Goal: Task Accomplishment & Management: Complete application form

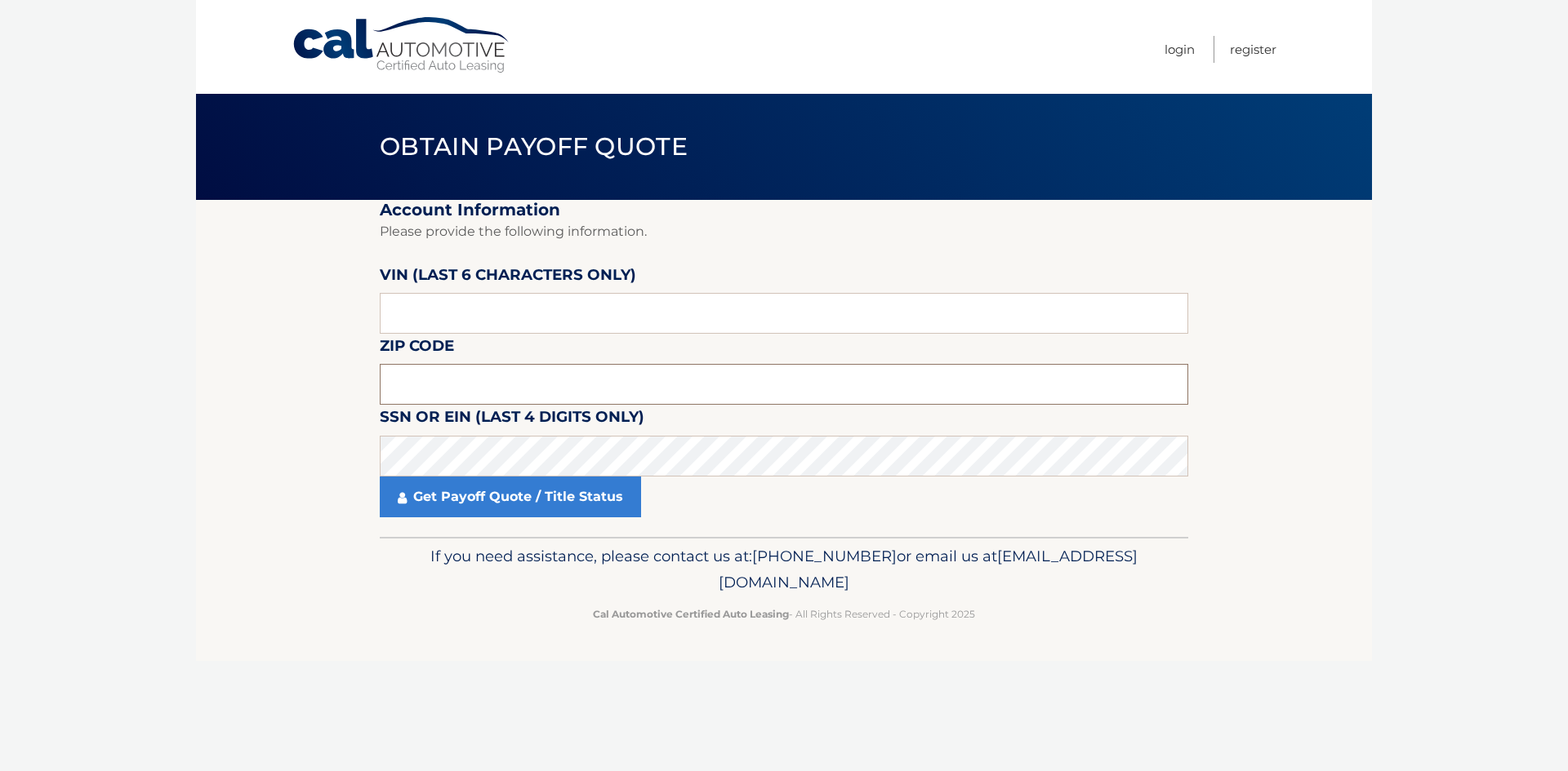
click at [474, 377] on input "text" at bounding box center [784, 384] width 809 height 40
type input "08859"
click at [446, 321] on input "text" at bounding box center [784, 313] width 809 height 40
click at [412, 329] on input "text" at bounding box center [784, 313] width 809 height 40
type input "404196"
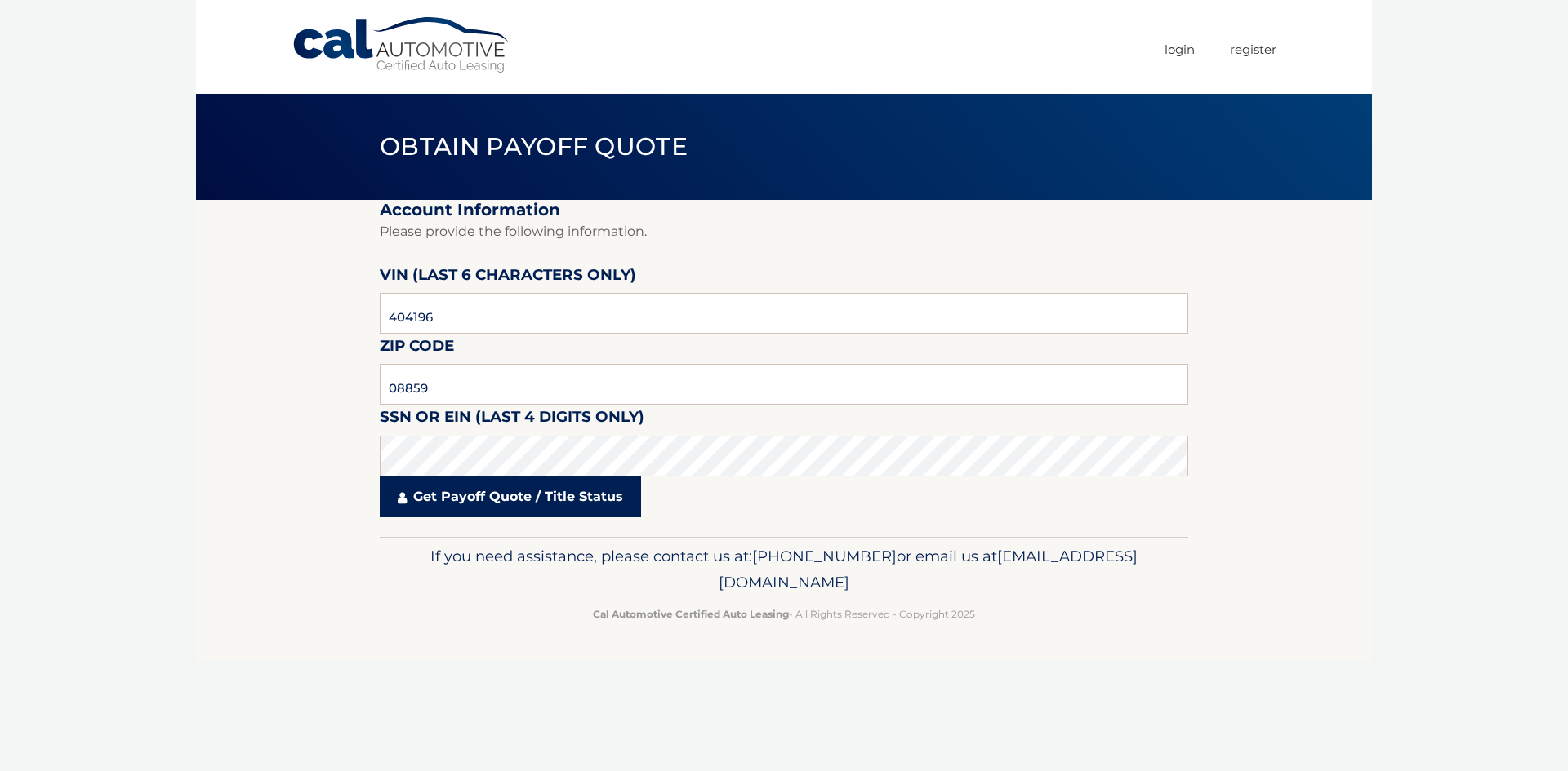
click at [563, 510] on link "Get Payoff Quote / Title Status" at bounding box center [510, 497] width 261 height 40
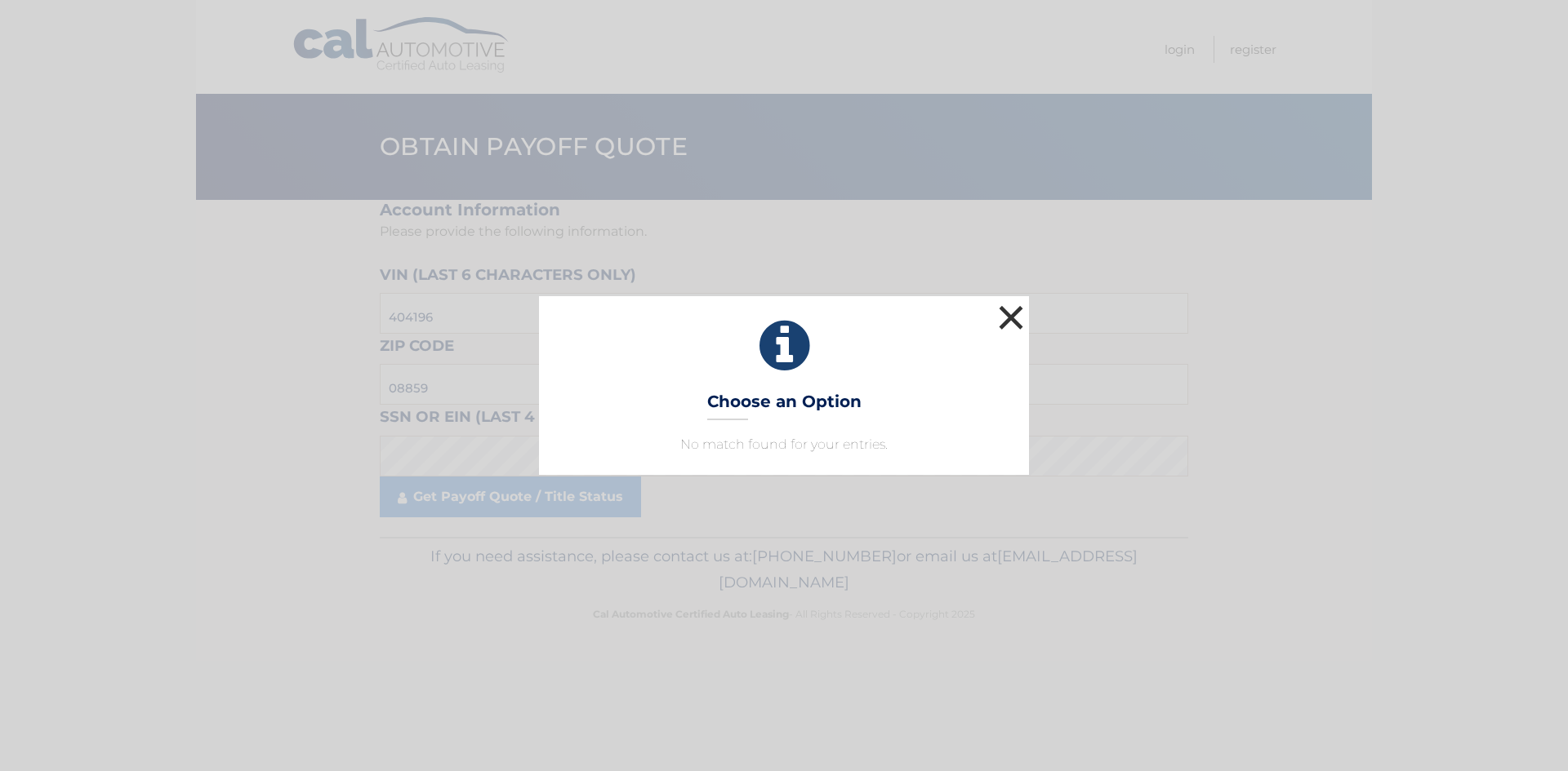
click at [1009, 316] on button "×" at bounding box center [1011, 317] width 33 height 33
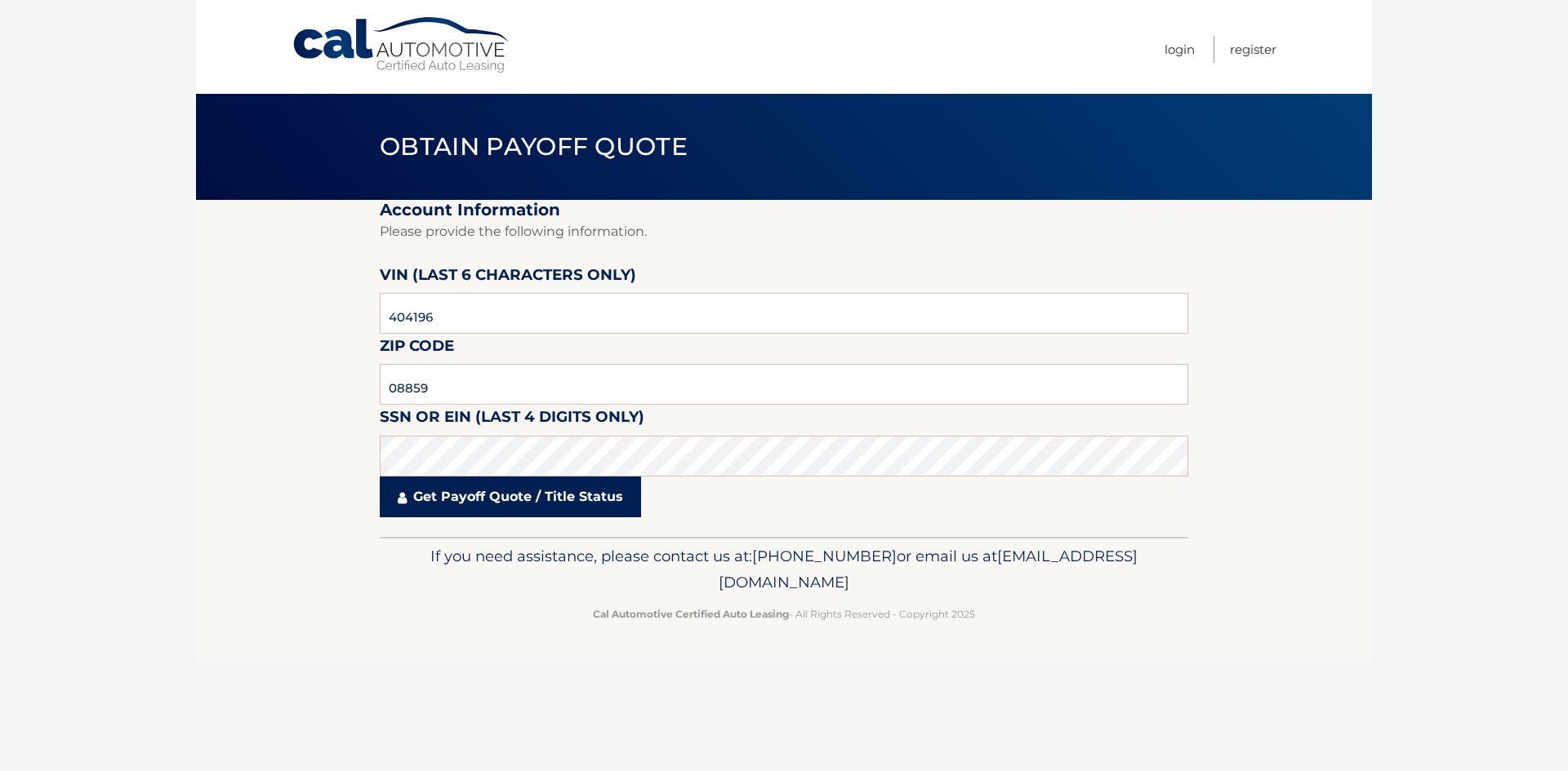
click at [437, 497] on link "Get Payoff Quote / Title Status" at bounding box center [510, 497] width 261 height 40
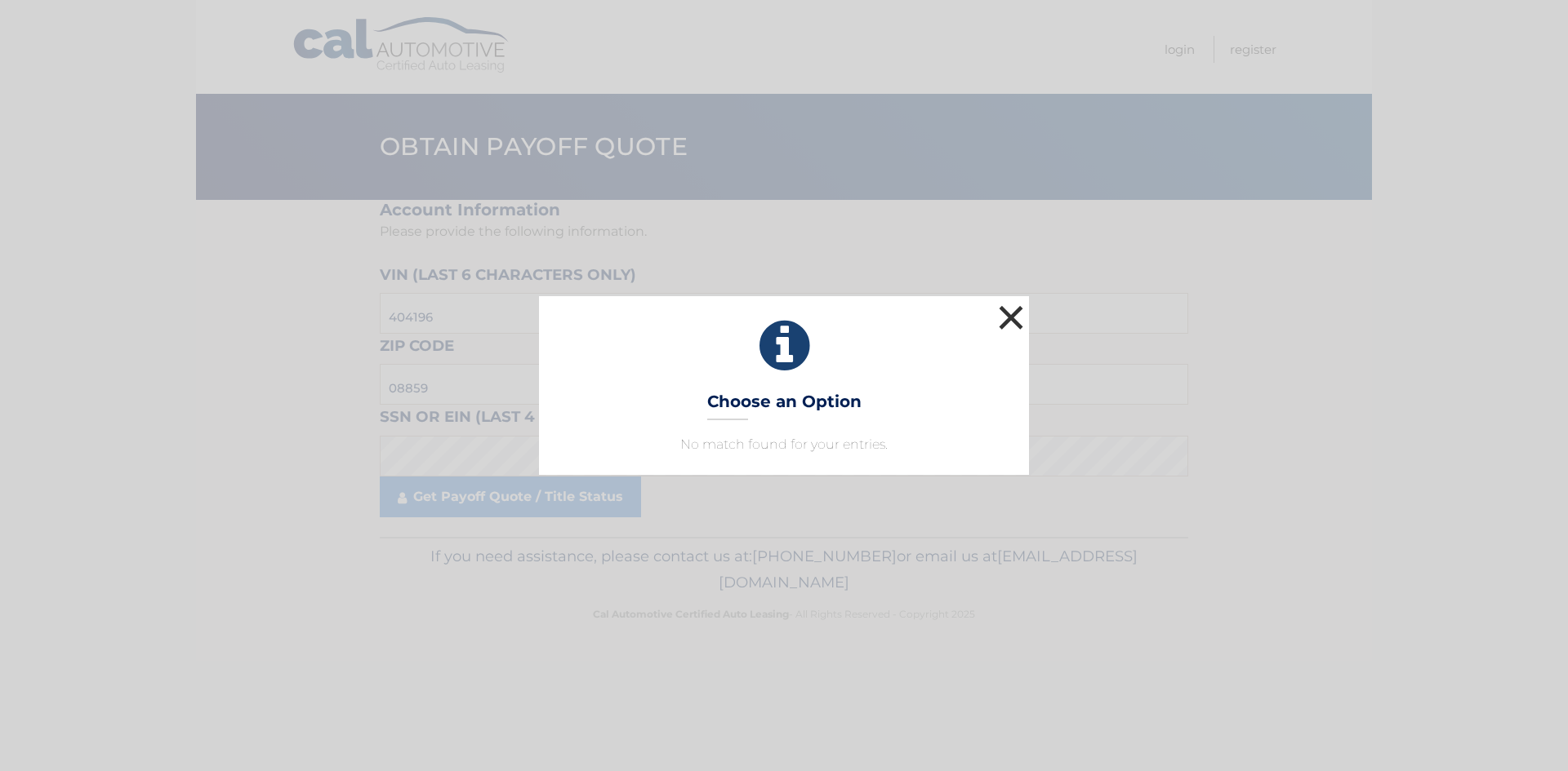
click at [1007, 319] on button "×" at bounding box center [1011, 317] width 33 height 33
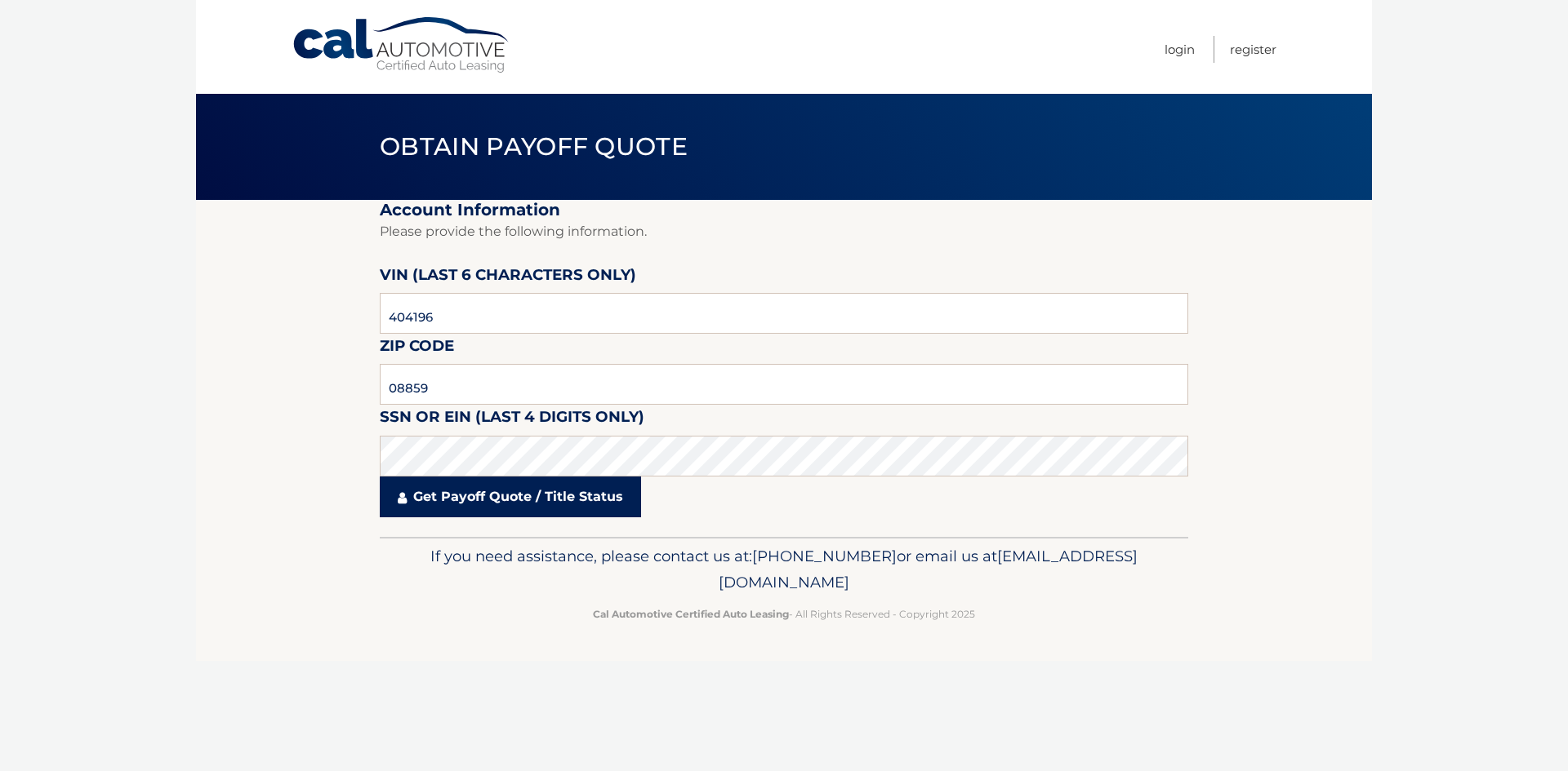
click at [492, 501] on link "Get Payoff Quote / Title Status" at bounding box center [510, 497] width 261 height 40
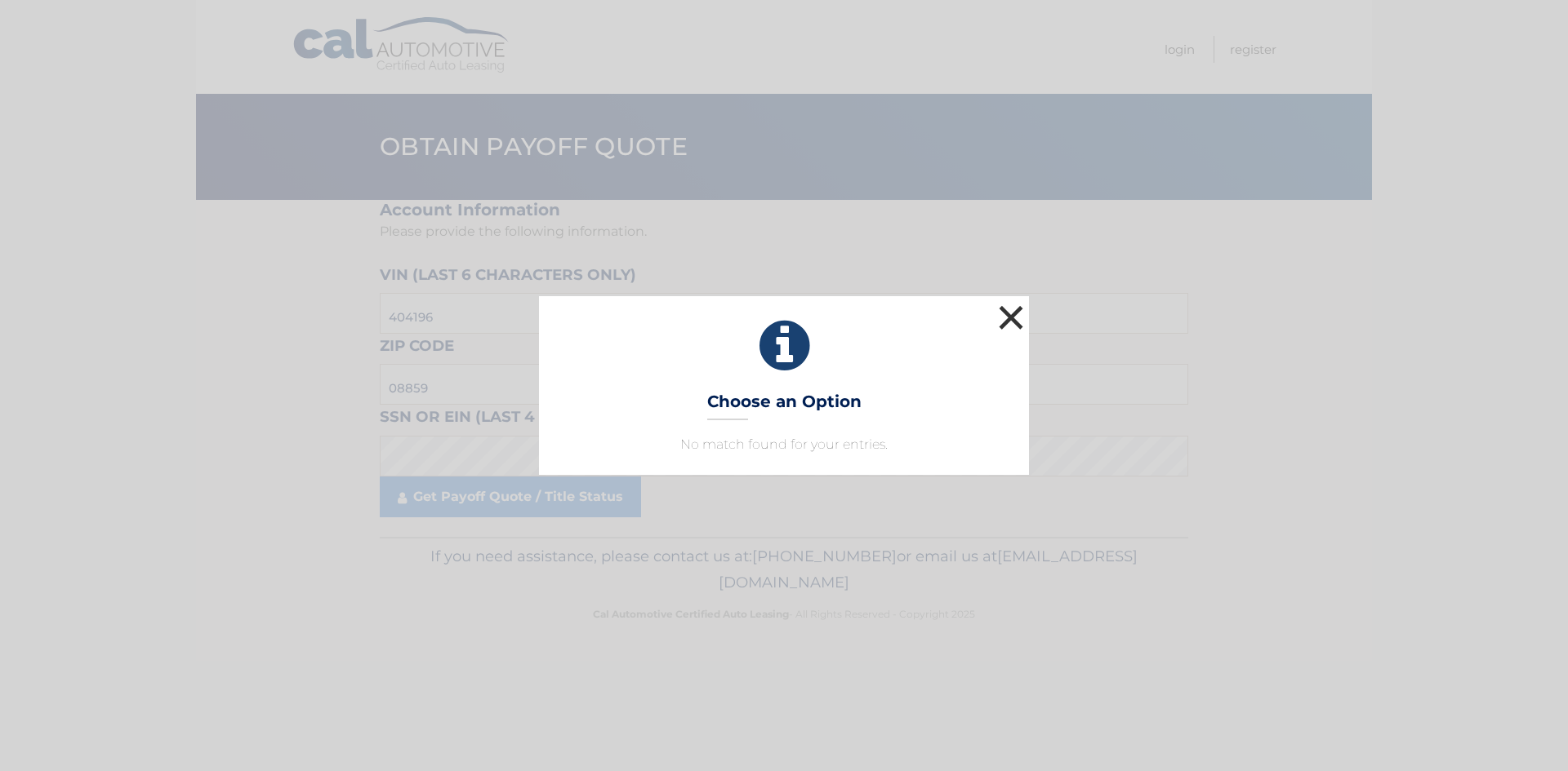
click at [1005, 315] on button "×" at bounding box center [1011, 317] width 33 height 33
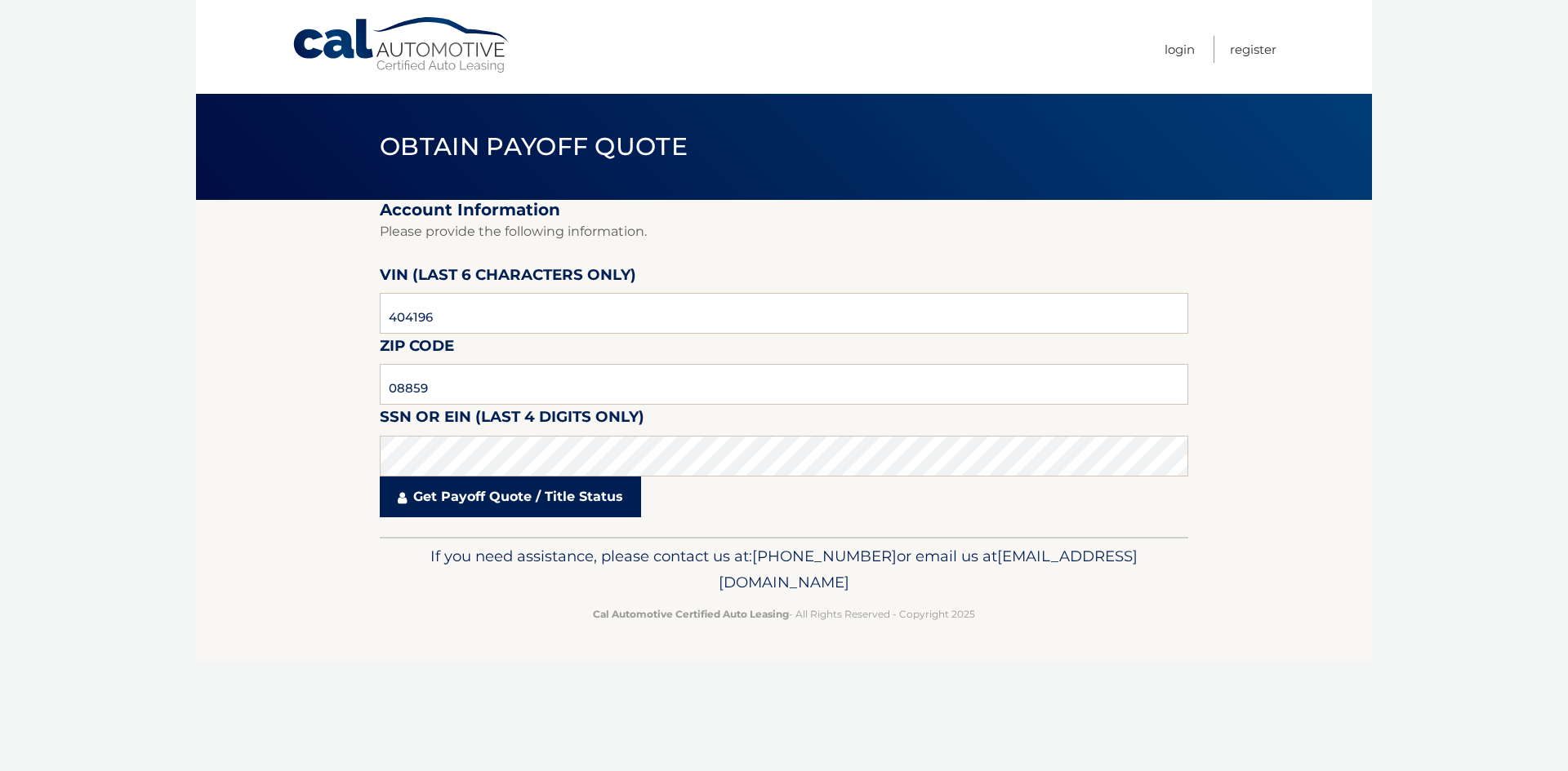
click at [573, 490] on link "Get Payoff Quote / Title Status" at bounding box center [510, 497] width 261 height 40
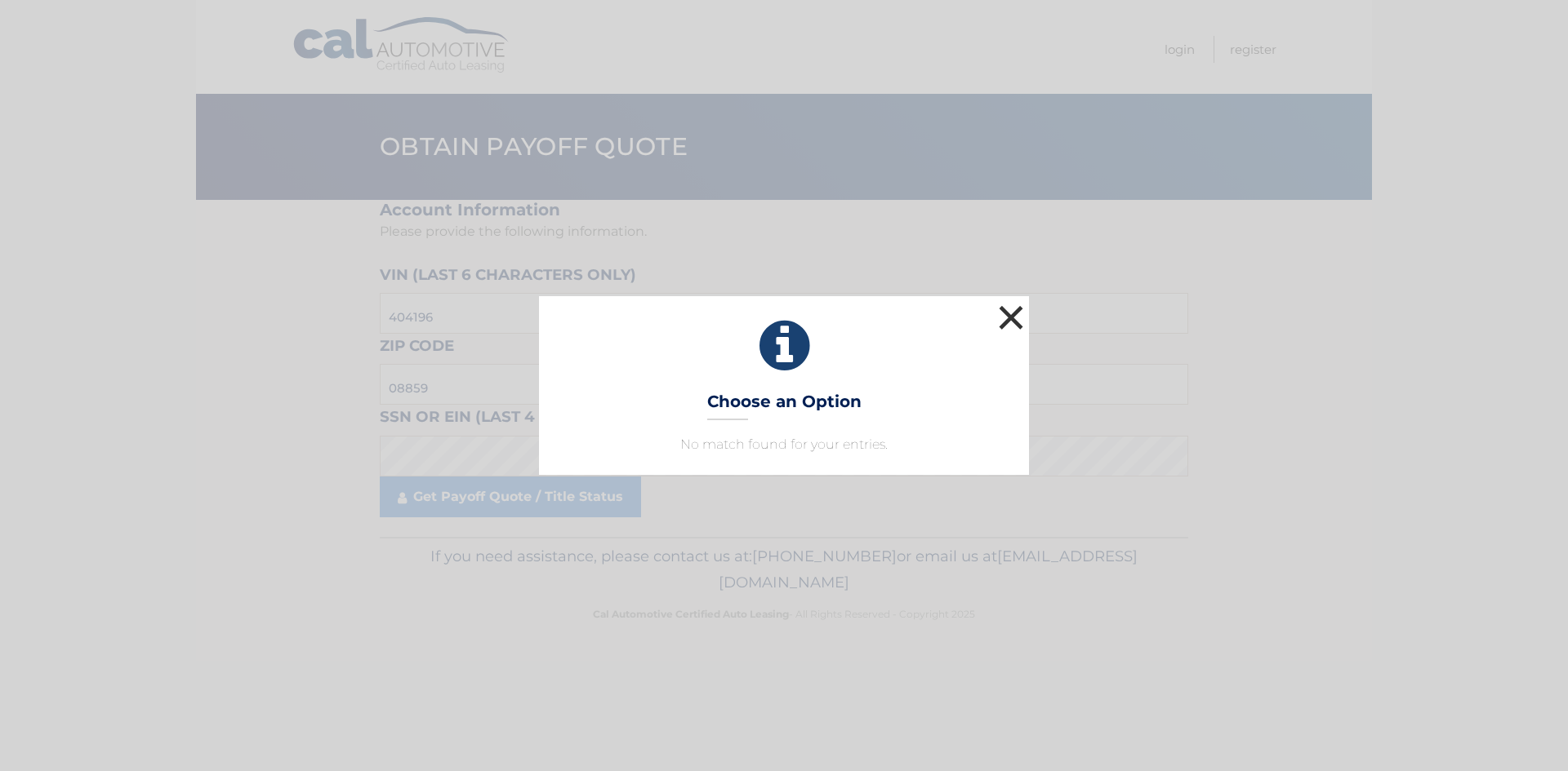
click at [1001, 309] on button "×" at bounding box center [1011, 317] width 33 height 33
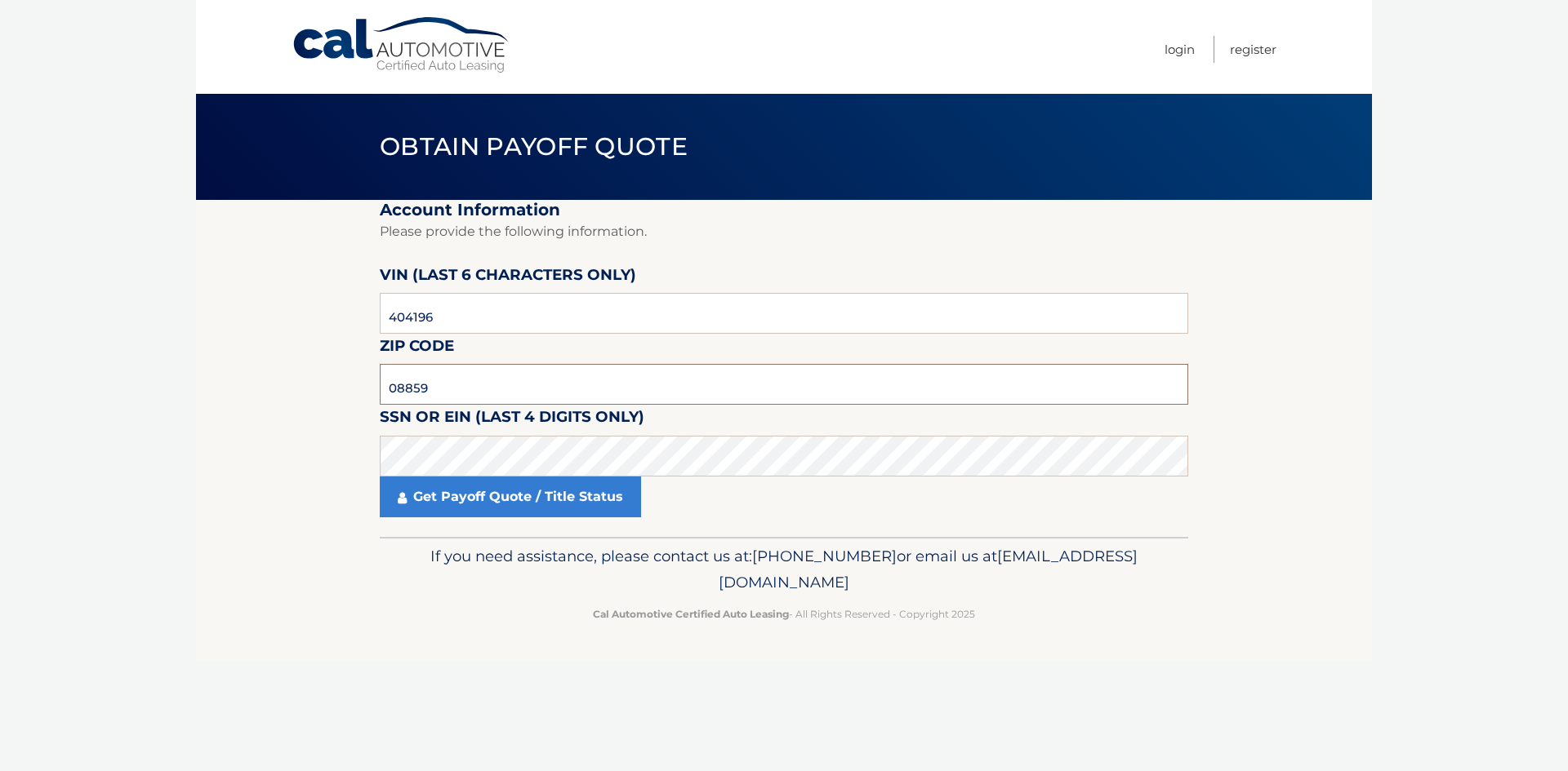
click at [472, 398] on input "08859" at bounding box center [784, 384] width 809 height 40
click at [456, 501] on link "Get Payoff Quote / Title Status" at bounding box center [510, 497] width 261 height 40
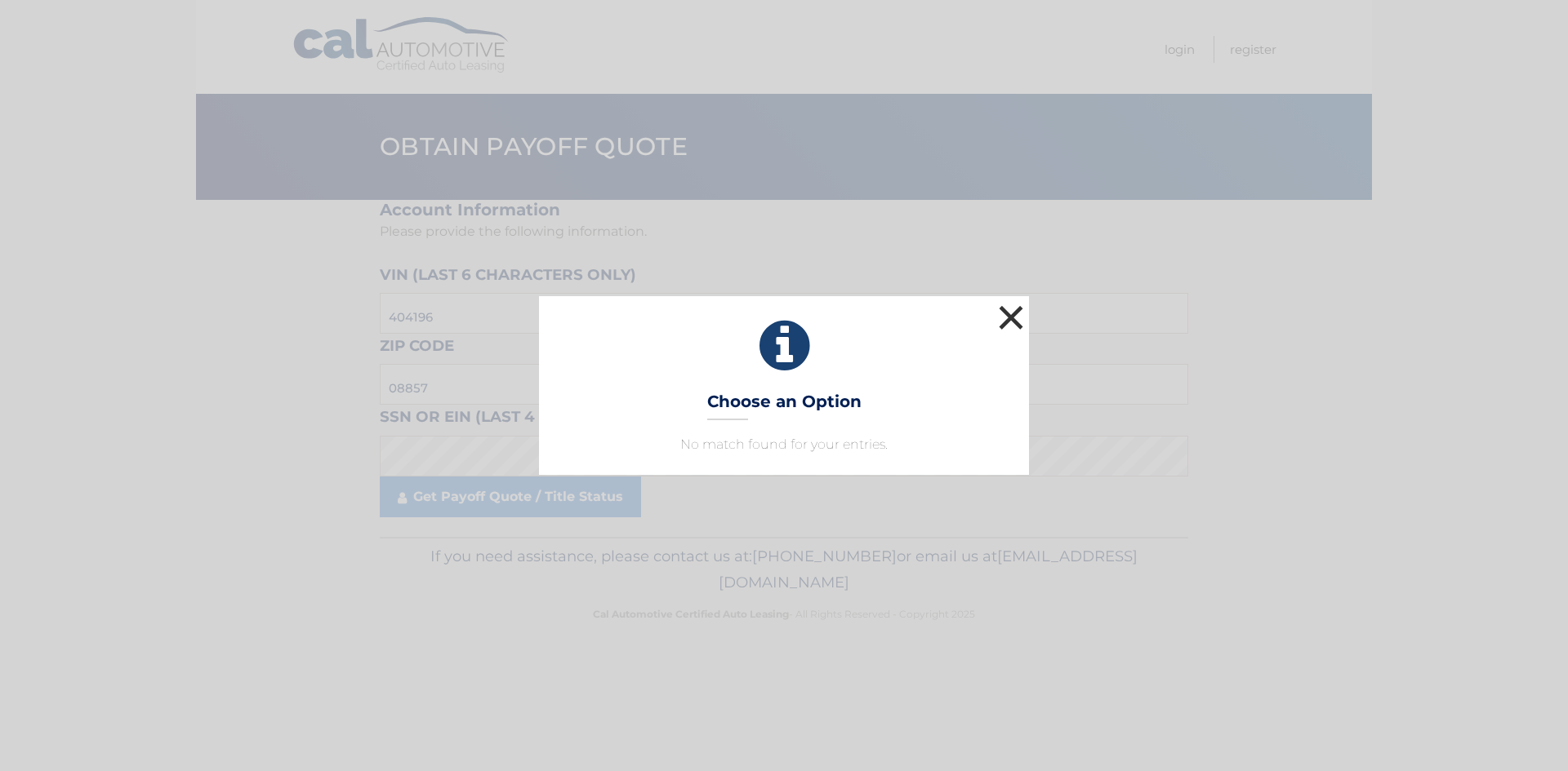
click at [1010, 320] on button "×" at bounding box center [1011, 317] width 33 height 33
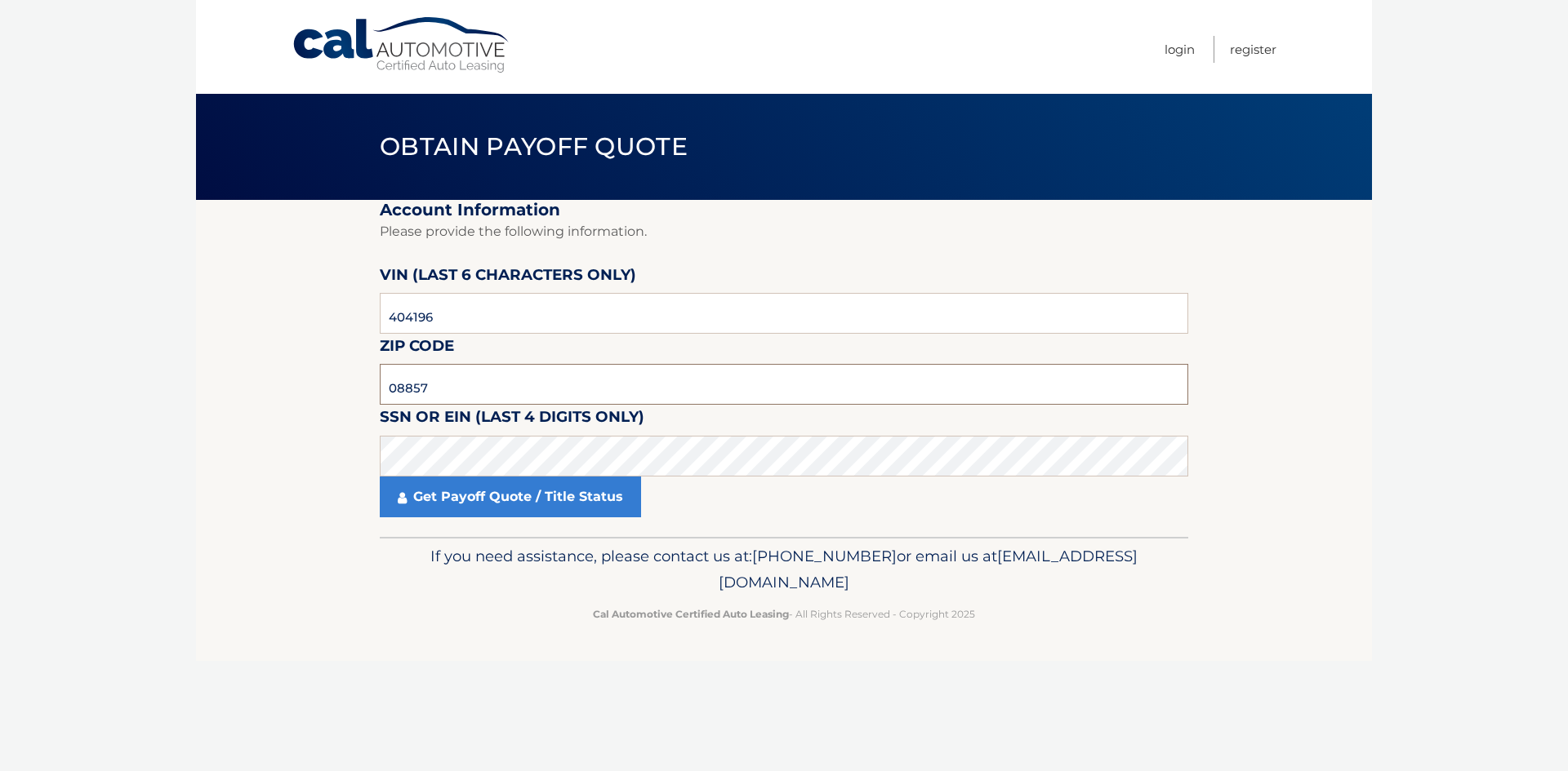
click at [500, 389] on input "08857" at bounding box center [784, 384] width 809 height 40
type input "08859"
click at [341, 417] on section "Account Information Please provide the following information. [PERSON_NAME] (la…" at bounding box center [784, 368] width 1176 height 337
click at [564, 509] on link "Get Payoff Quote / Title Status" at bounding box center [510, 497] width 261 height 40
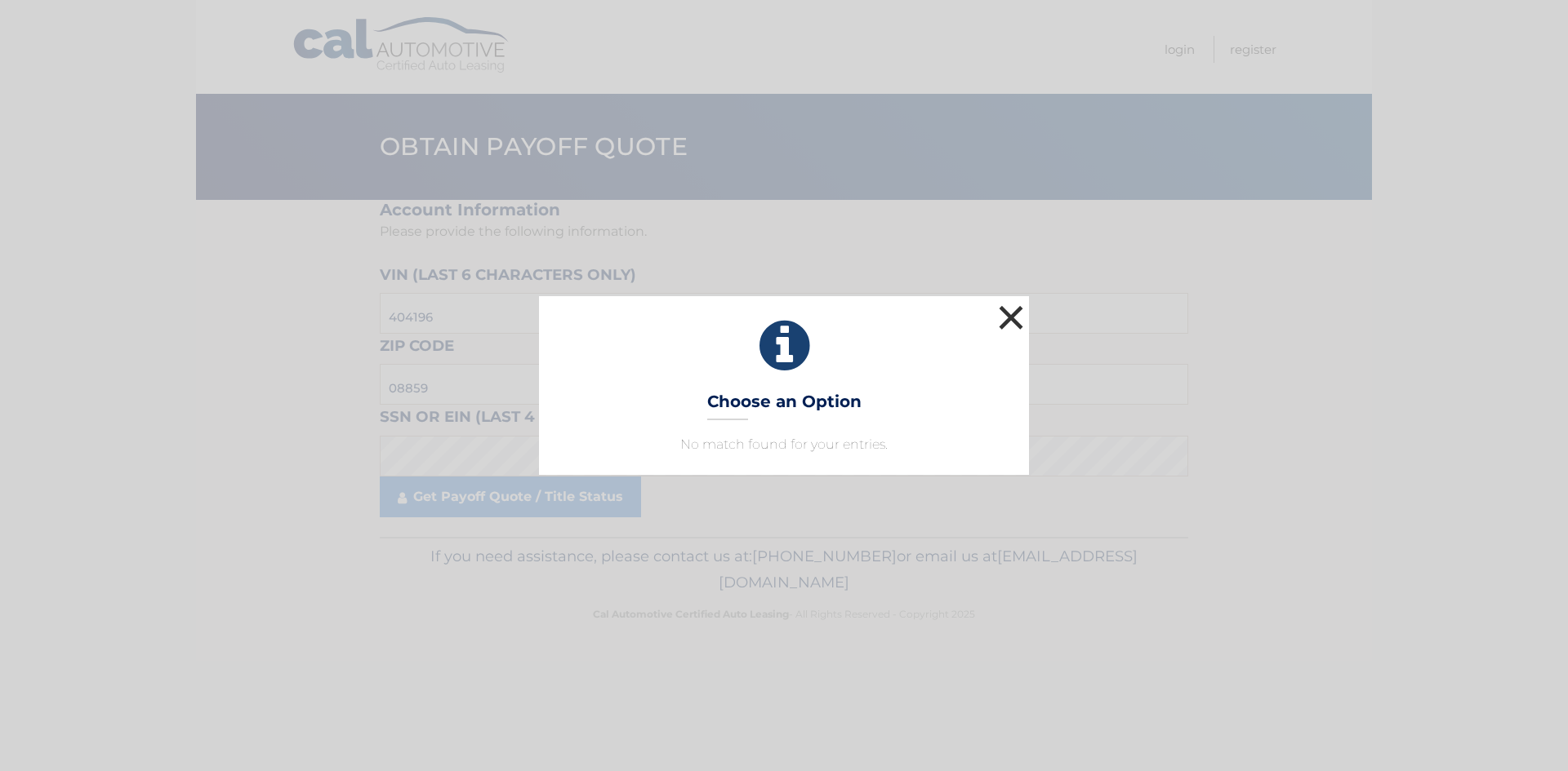
click at [1026, 316] on button "×" at bounding box center [1011, 317] width 33 height 33
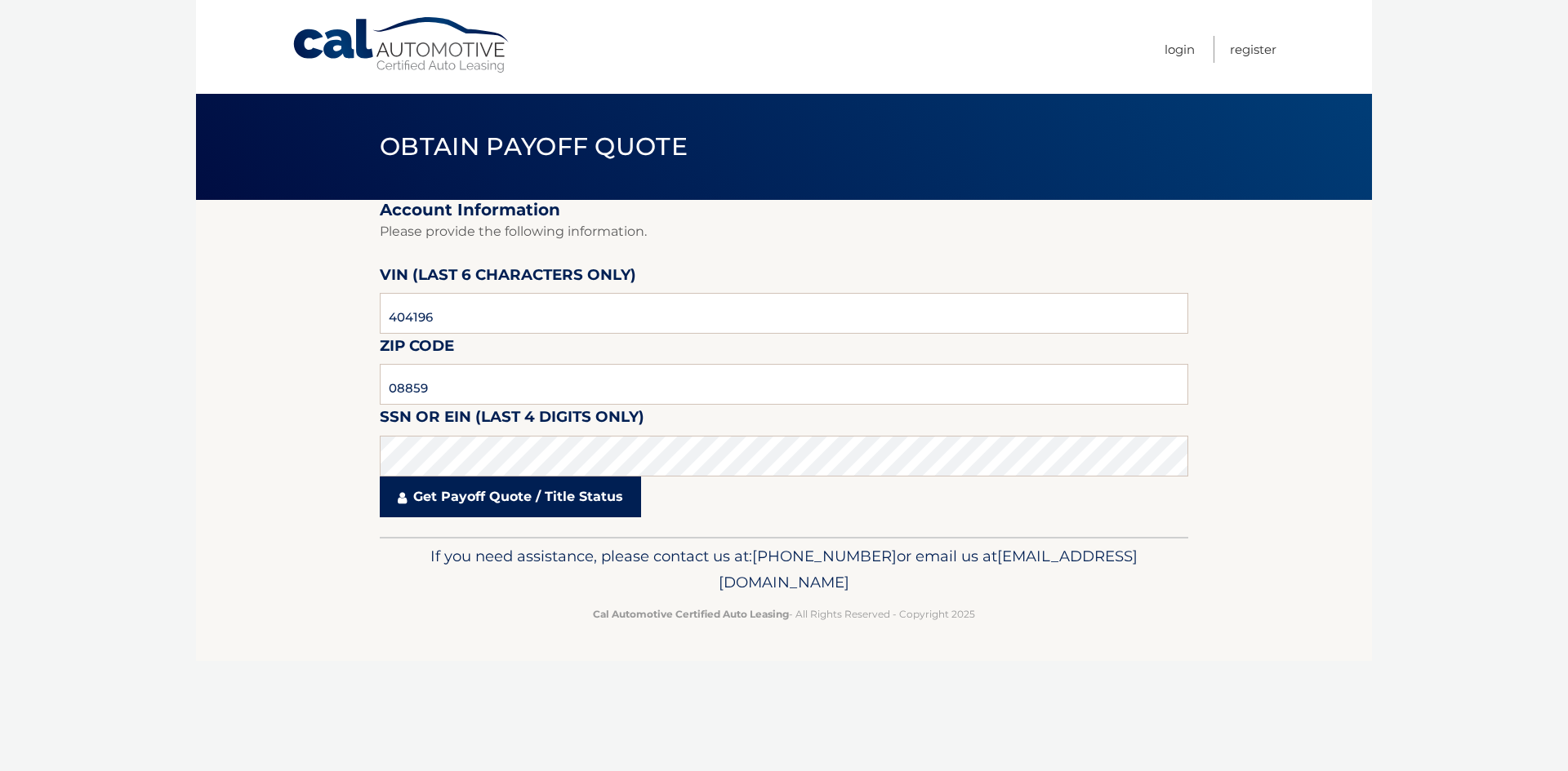
click at [487, 492] on link "Get Payoff Quote / Title Status" at bounding box center [510, 497] width 261 height 40
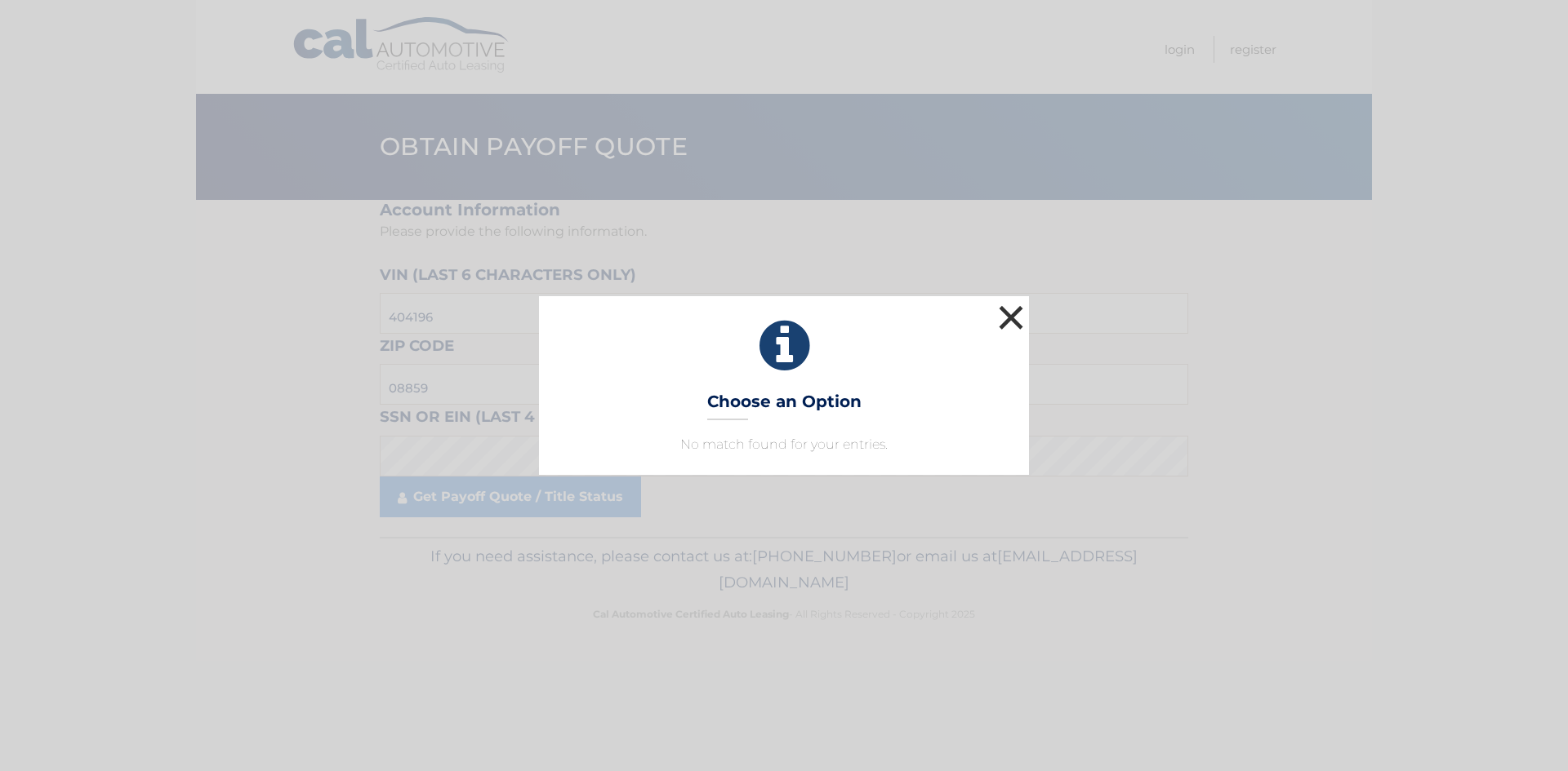
click at [1015, 310] on button "×" at bounding box center [1011, 317] width 33 height 33
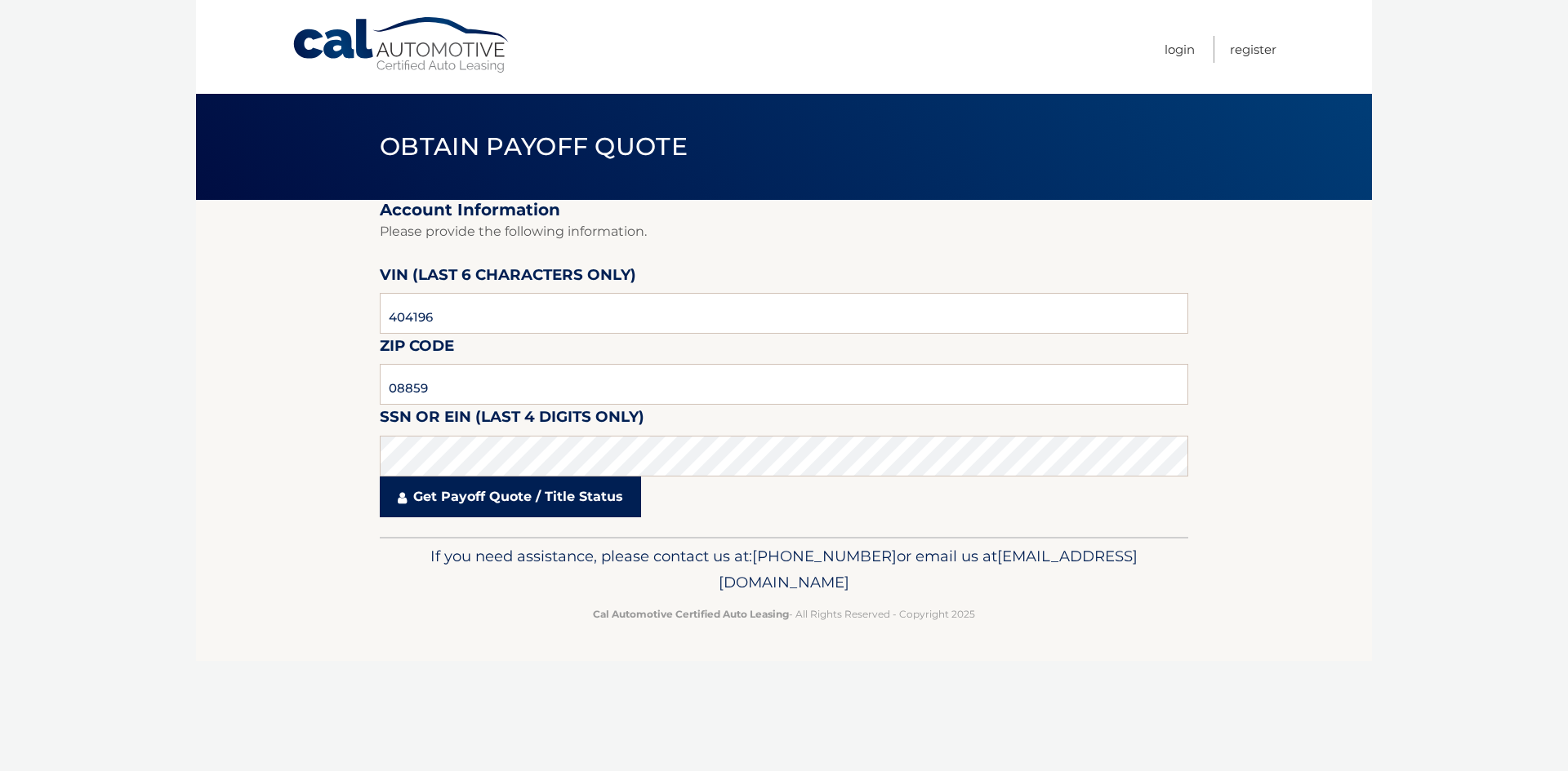
click at [453, 498] on link "Get Payoff Quote / Title Status" at bounding box center [510, 497] width 261 height 40
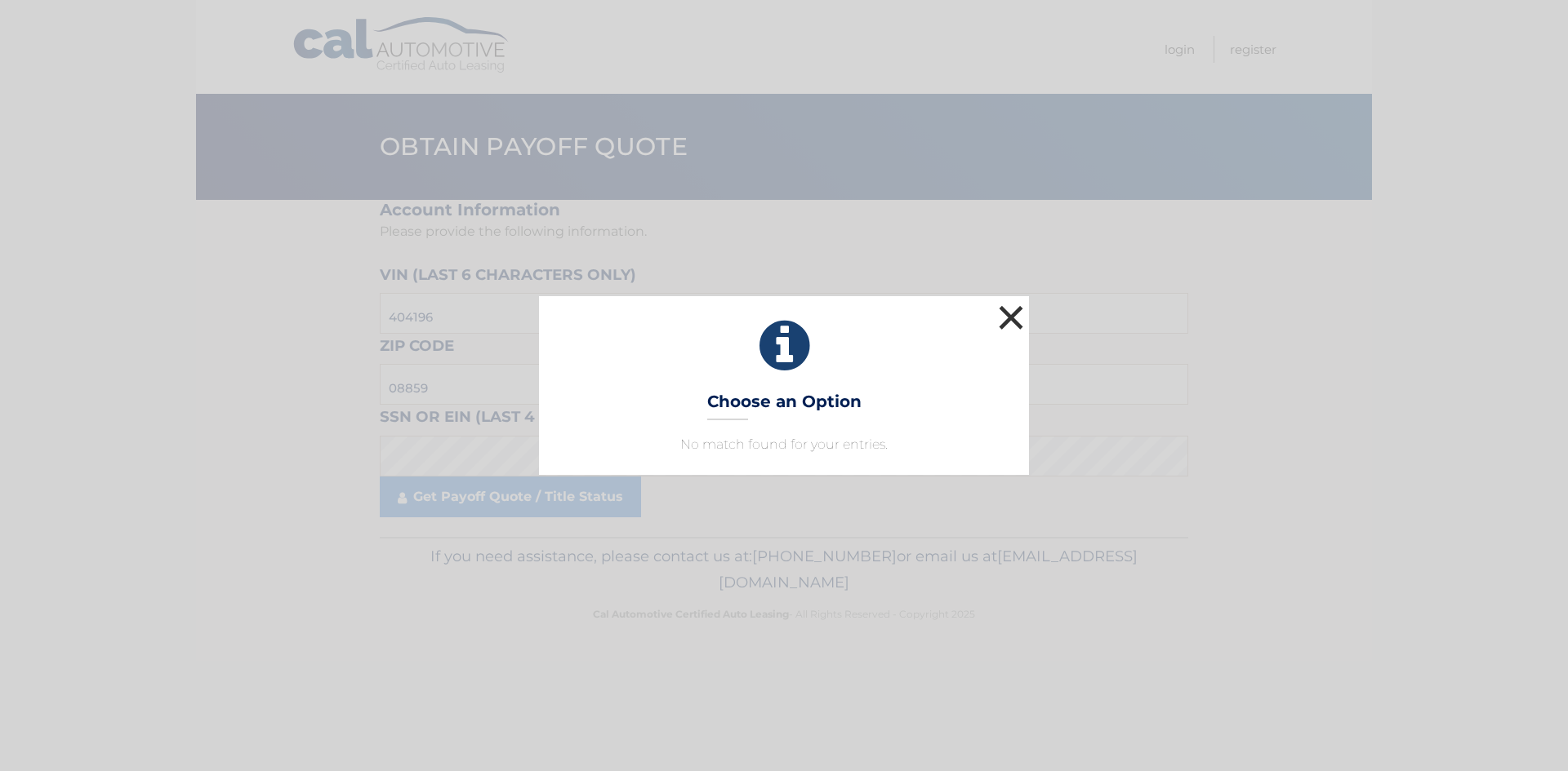
click at [1003, 325] on button "×" at bounding box center [1011, 317] width 33 height 33
